Goal: Task Accomplishment & Management: Complete application form

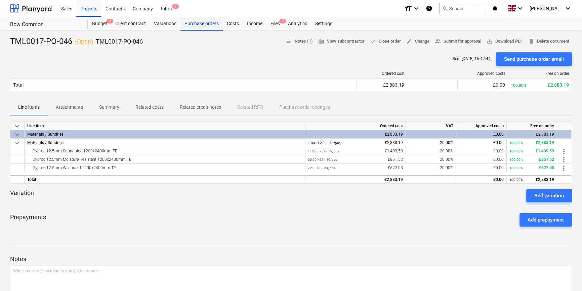
click at [196, 25] on div "Purchase orders" at bounding box center [201, 23] width 42 height 13
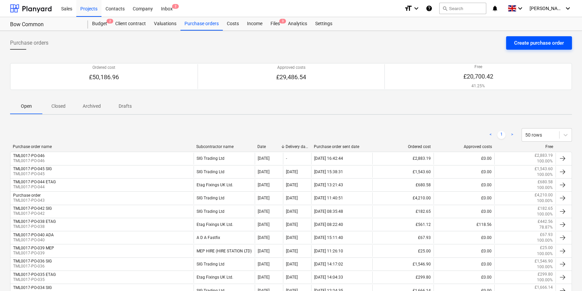
click at [538, 41] on div "Create purchase order" at bounding box center [539, 43] width 50 height 9
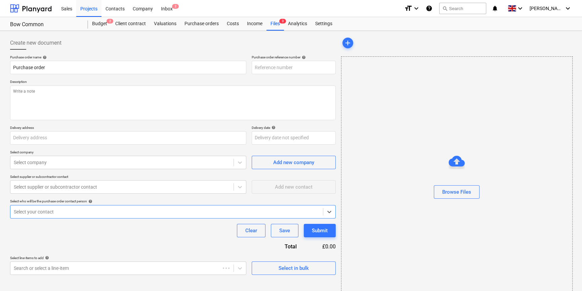
type textarea "x"
type input "St William, Bow Common, Former Gasworks, Bow Common Lane, London E3 4BH"
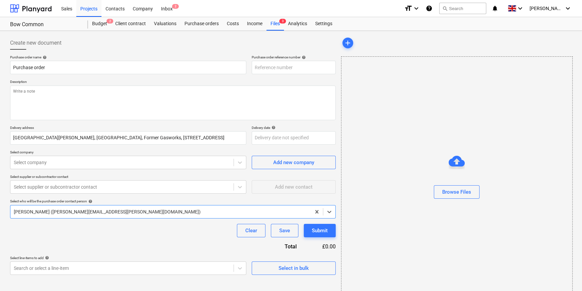
type textarea "x"
type input "TML0017-PO-047"
drag, startPoint x: 294, startPoint y: 67, endPoint x: 254, endPoint y: 67, distance: 39.6
click at [254, 67] on input "TML0017-PO-047" at bounding box center [294, 67] width 84 height 13
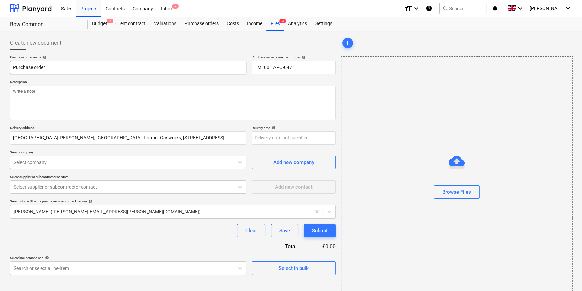
drag, startPoint x: 46, startPoint y: 67, endPoint x: 10, endPoint y: 68, distance: 36.3
click at [10, 68] on input "Purchase order" at bounding box center [128, 67] width 236 height 13
type textarea "x"
paste input "TML0017-PO-047"
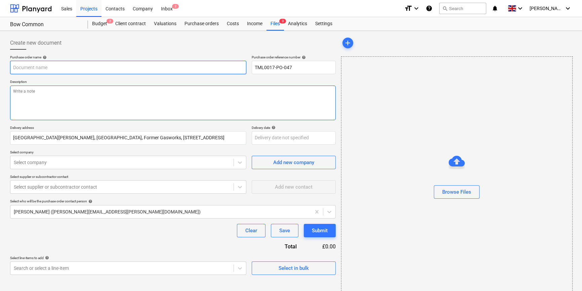
type textarea "x"
type input "TML0017-PO-047"
type textarea "x"
type input "TML0017-PO-047"
type textarea "x"
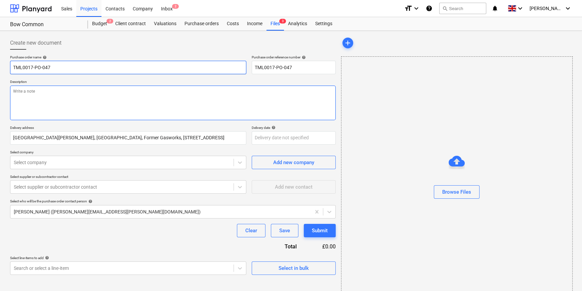
type input "TML0017-PO-047 S"
type textarea "x"
type input "TML0017-PO-047 SI"
type textarea "x"
type input "TML0017-PO-047 SIG"
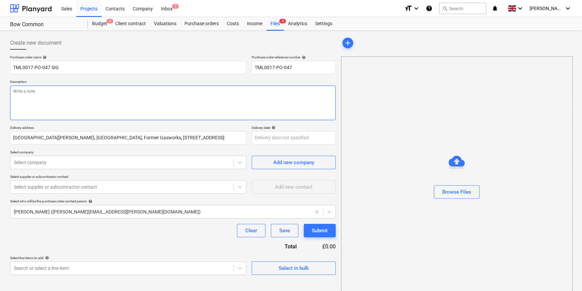
click at [14, 92] on textarea at bounding box center [172, 103] width 325 height 35
type textarea "x"
type textarea "A"
type textarea "x"
type textarea "Ad"
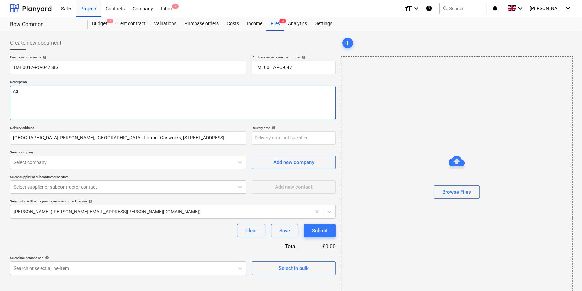
type textarea "x"
type textarea "Add"
type textarea "x"
type textarea "Addt"
type textarea "x"
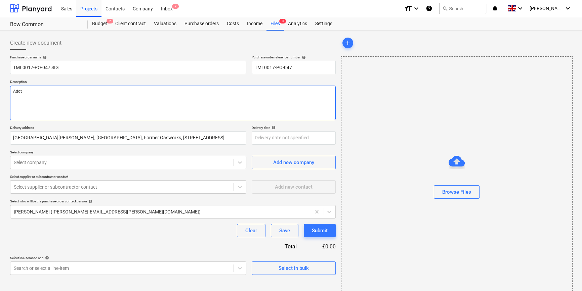
type textarea "Add"
type textarea "x"
type textarea "Add"
type textarea "x"
type textarea "Add t"
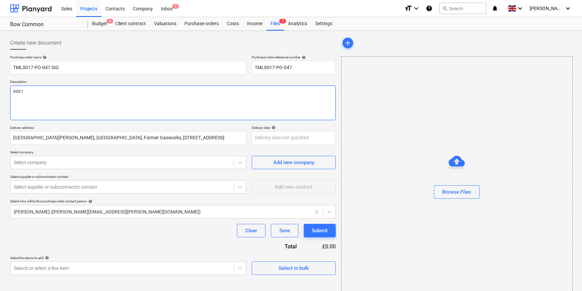
type textarea "x"
type textarea "Add to"
type textarea "x"
type textarea "Add to"
type textarea "x"
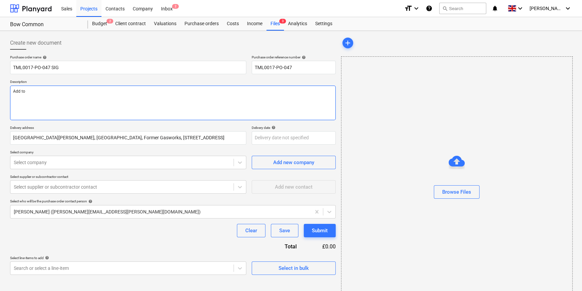
type textarea "Add to o"
type textarea "x"
type textarea "Add to or"
type textarea "x"
type textarea "Add to ord"
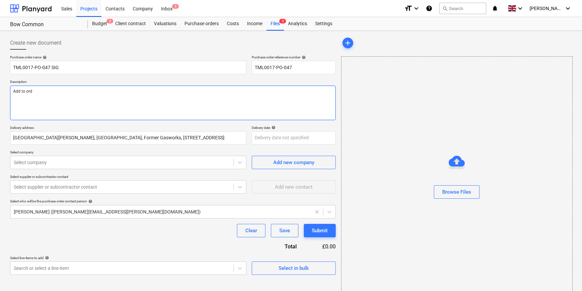
type textarea "x"
type textarea "Add to orde"
type textarea "x"
type textarea "Add to order"
type textarea "x"
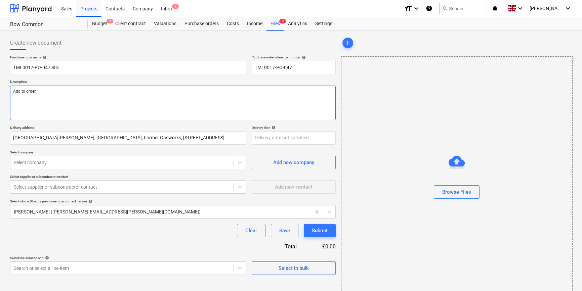
type textarea "Add to order"
type textarea "x"
type textarea "Add to order 0"
type textarea "x"
type textarea "Add to order 04"
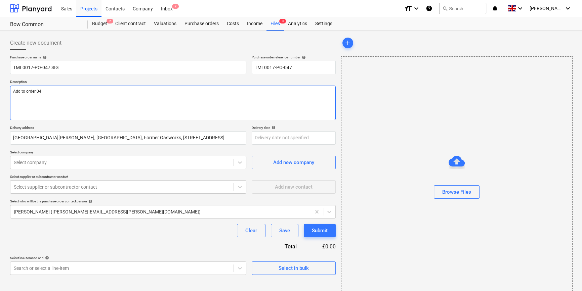
type textarea "x"
type textarea "Add to order 046"
type textarea "x"
type textarea "Add to order 046"
type textarea "x"
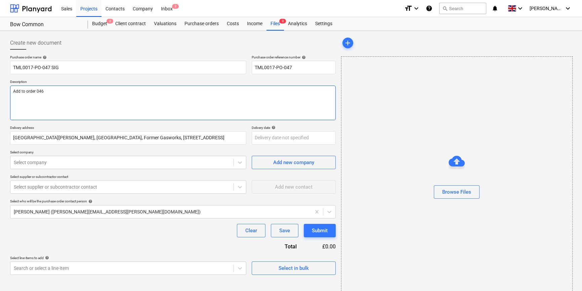
type textarea "Add to order 046 p"
type textarea "x"
type textarea "Add to order 046 pl"
type textarea "x"
type textarea "Add to order 046 ple"
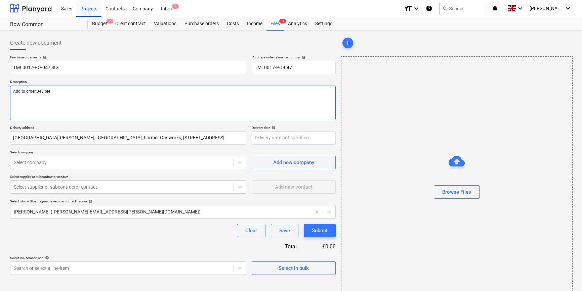
type textarea "x"
type textarea "Add to order 046 plea"
type textarea "x"
type textarea "Add to order 046 pleas"
type textarea "x"
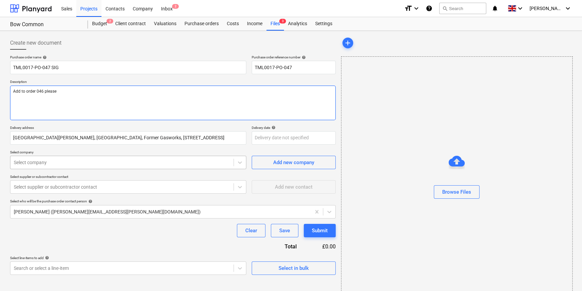
type textarea "Add to order 046 please"
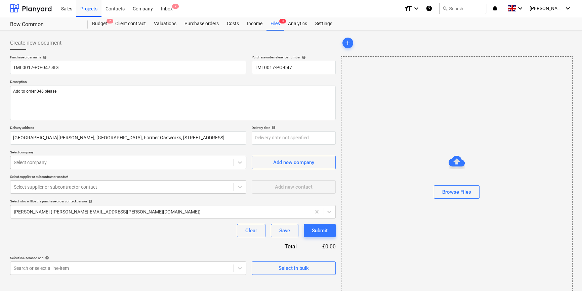
type textarea "x"
click at [91, 162] on div at bounding box center [122, 162] width 216 height 7
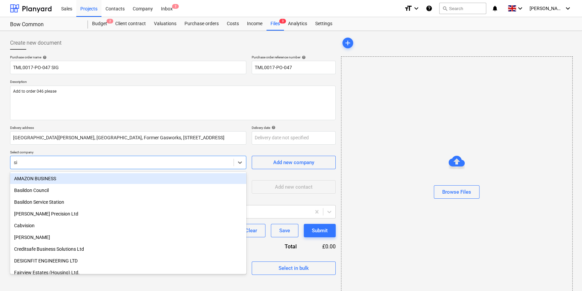
type input "sig"
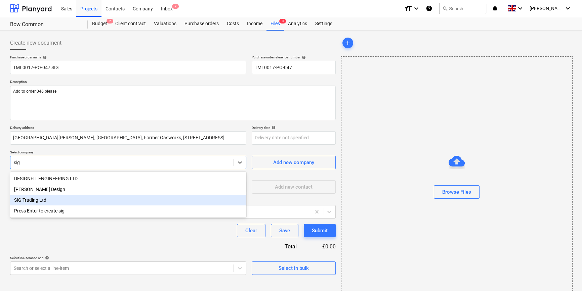
click at [36, 200] on div "SIG Trading Ltd" at bounding box center [128, 200] width 236 height 11
type textarea "x"
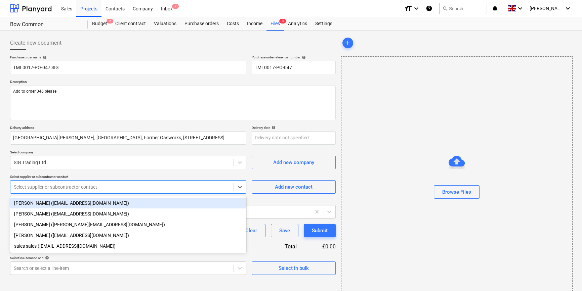
click at [30, 187] on div at bounding box center [122, 187] width 216 height 7
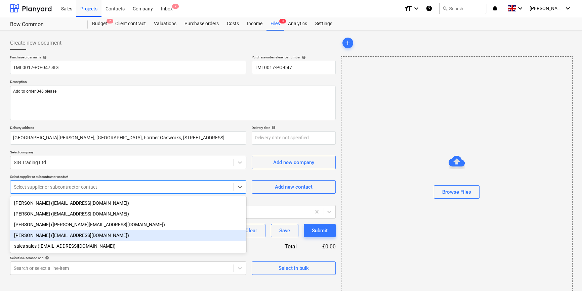
click at [28, 236] on div "Sam Richardson (samrichardson@sigplc.com)" at bounding box center [128, 235] width 236 height 11
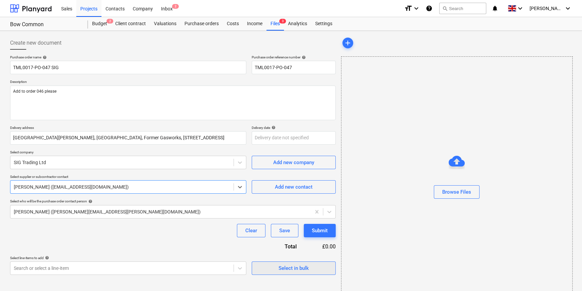
click at [288, 267] on div "Select in bulk" at bounding box center [293, 268] width 30 height 9
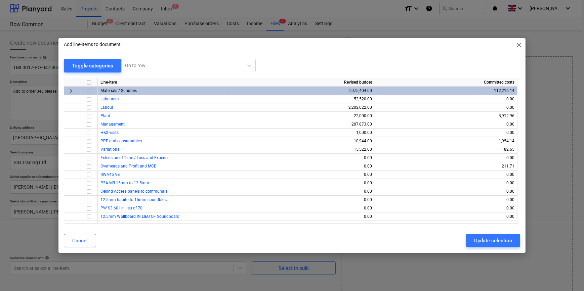
click at [89, 92] on input "checkbox" at bounding box center [89, 91] width 8 height 8
click at [493, 240] on div "Update selection" at bounding box center [493, 240] width 38 height 9
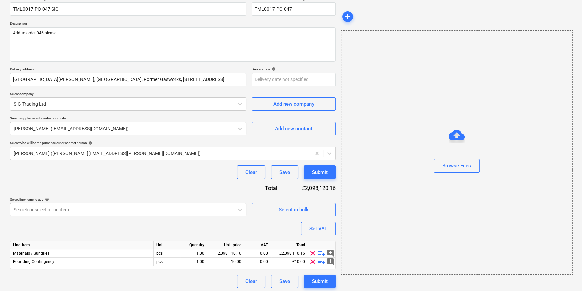
scroll to position [60, 0]
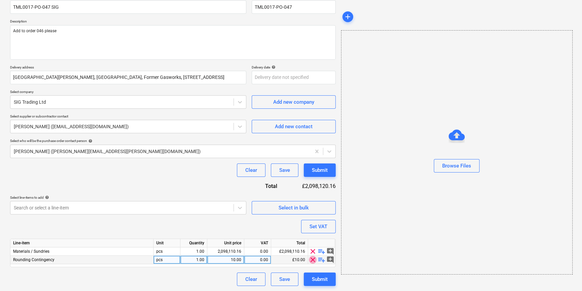
click at [312, 260] on span "clear" at bounding box center [313, 260] width 8 height 8
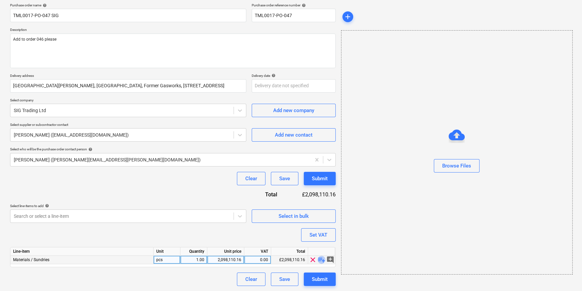
click at [321, 261] on span "playlist_add" at bounding box center [321, 260] width 8 height 8
type textarea "x"
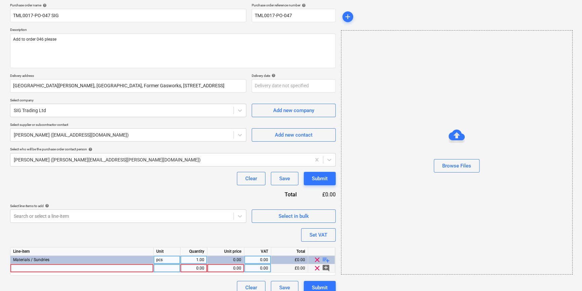
click at [13, 268] on div at bounding box center [81, 268] width 143 height 8
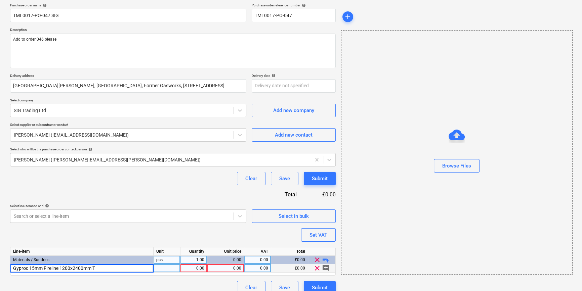
type input "Gyproc 15mm Fireline 1200x2400mm TE"
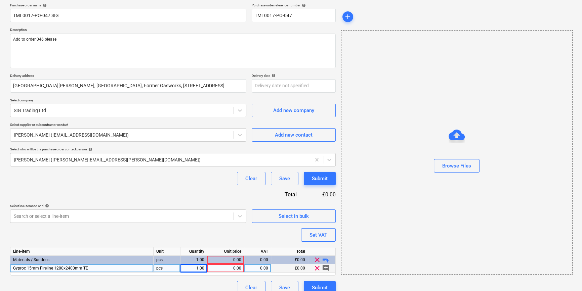
type textarea "x"
click at [188, 270] on div "1.00" at bounding box center [193, 268] width 21 height 8
type input "50"
type textarea "x"
type input "13.79199"
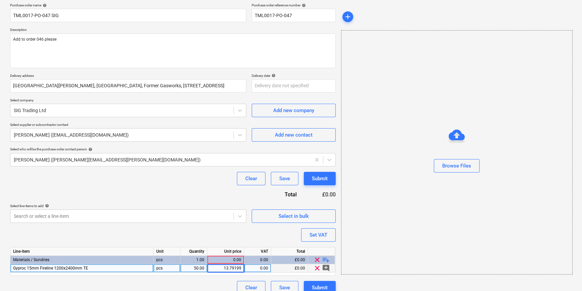
type textarea "x"
type input "20"
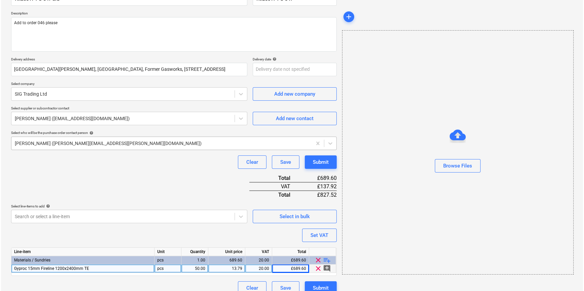
scroll to position [77, 0]
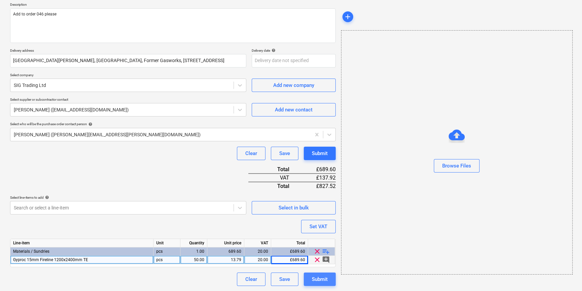
click at [320, 280] on div "Submit" at bounding box center [320, 279] width 16 height 9
type textarea "x"
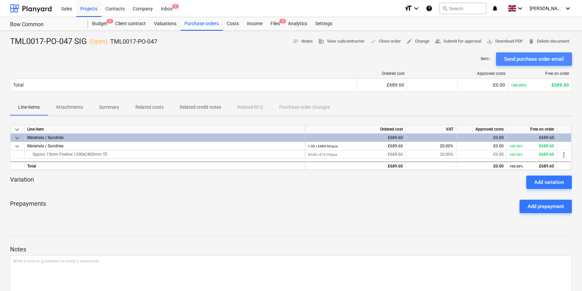
click at [526, 58] on div "Send purchase order email" at bounding box center [534, 59] width 60 height 9
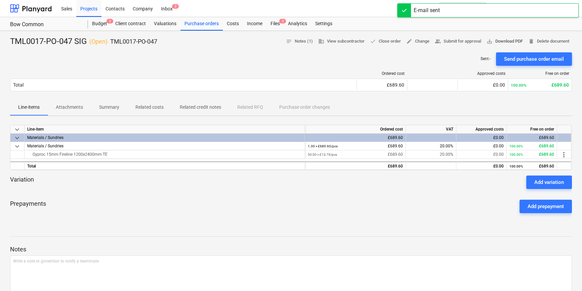
click at [510, 42] on span "save_alt Download PDF" at bounding box center [504, 42] width 36 height 8
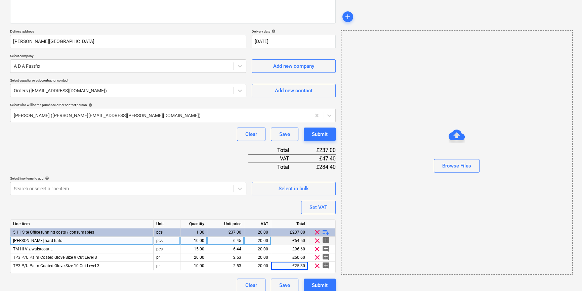
scroll to position [102, 0]
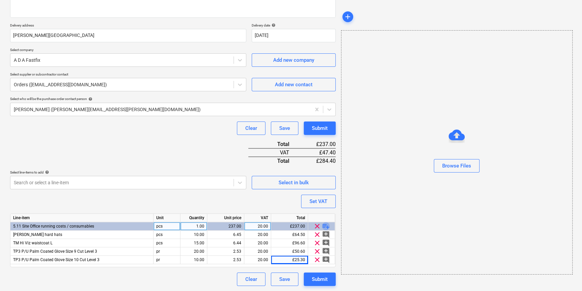
click at [323, 225] on span "playlist_add" at bounding box center [326, 226] width 8 height 8
type textarea "x"
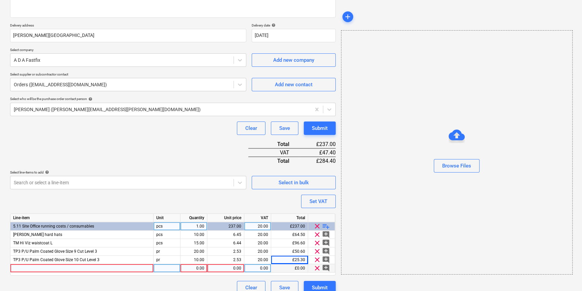
click at [23, 268] on div at bounding box center [81, 268] width 143 height 8
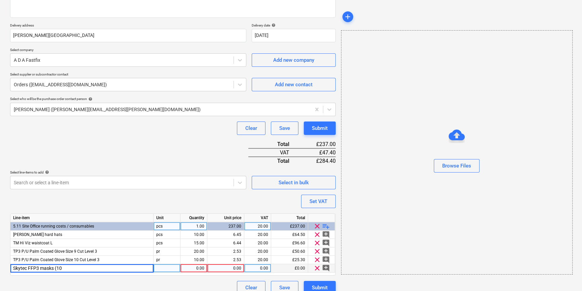
type input "Skytec FFP3 masks (10)"
type textarea "x"
type input "box"
type textarea "x"
type input "7.2"
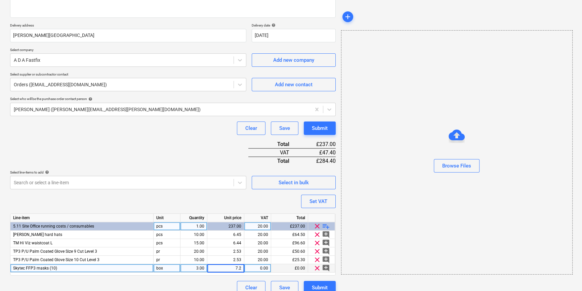
type textarea "x"
type input "20"
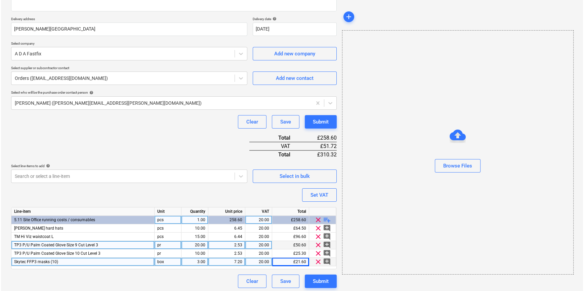
scroll to position [111, 0]
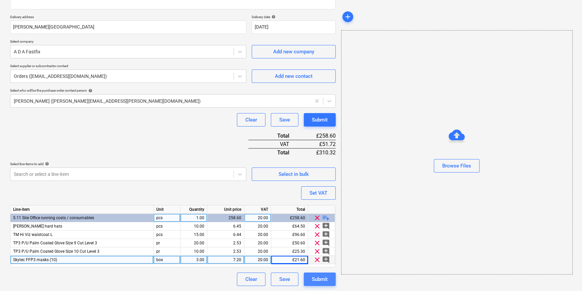
click at [324, 279] on div "Submit" at bounding box center [320, 279] width 16 height 9
type textarea "x"
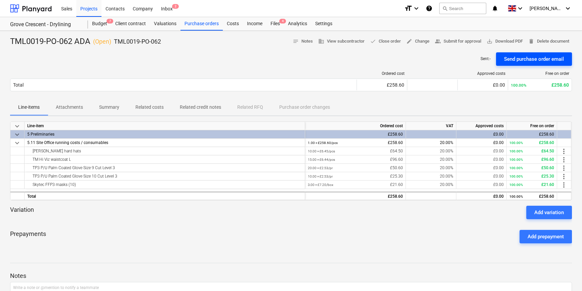
click at [524, 58] on div "Send purchase order email" at bounding box center [534, 59] width 60 height 9
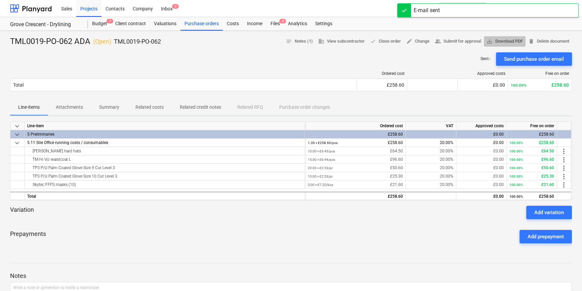
click at [512, 43] on span "save_alt Download PDF" at bounding box center [504, 42] width 36 height 8
